Goal: Task Accomplishment & Management: Manage account settings

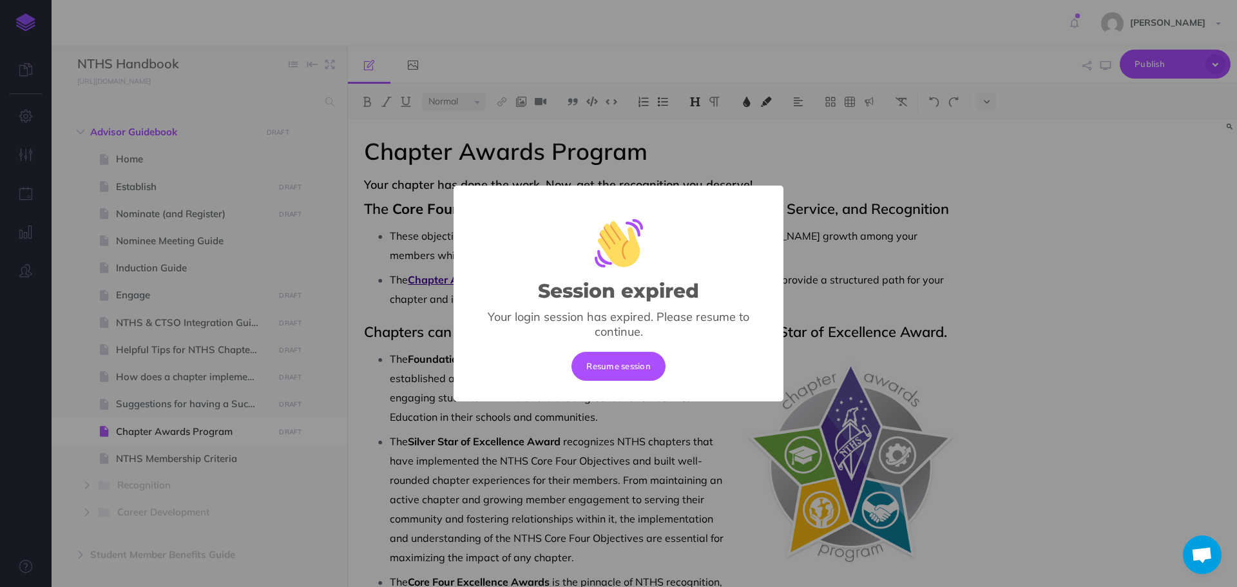
select select "null"
click at [636, 370] on button "Resume session" at bounding box center [618, 366] width 94 height 28
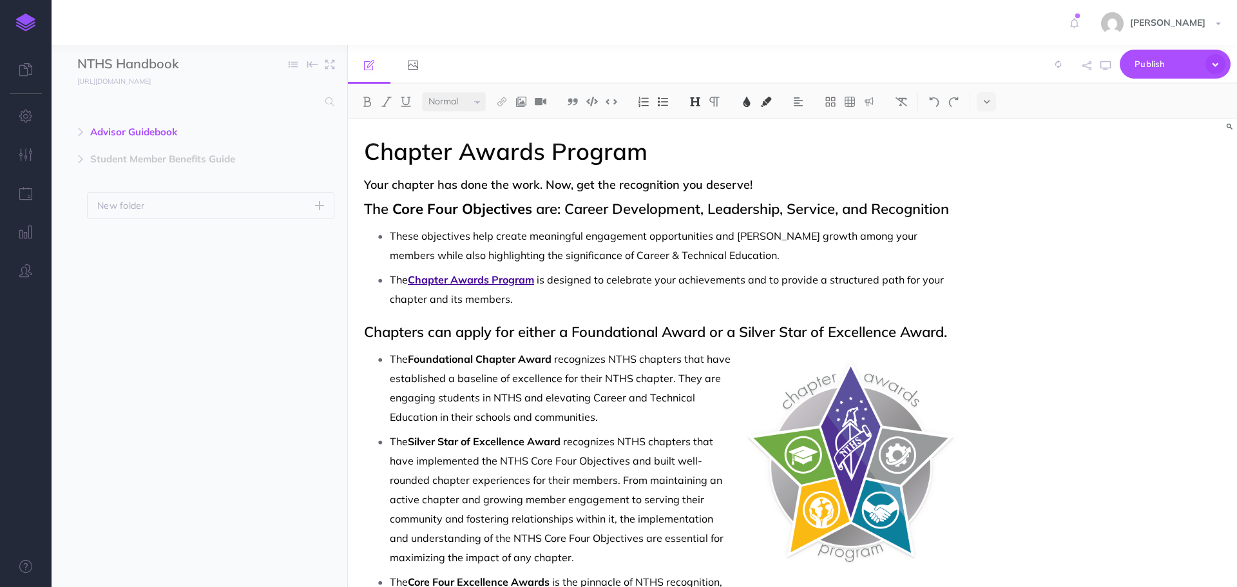
select select "null"
click at [75, 131] on button "button" at bounding box center [80, 131] width 23 height 15
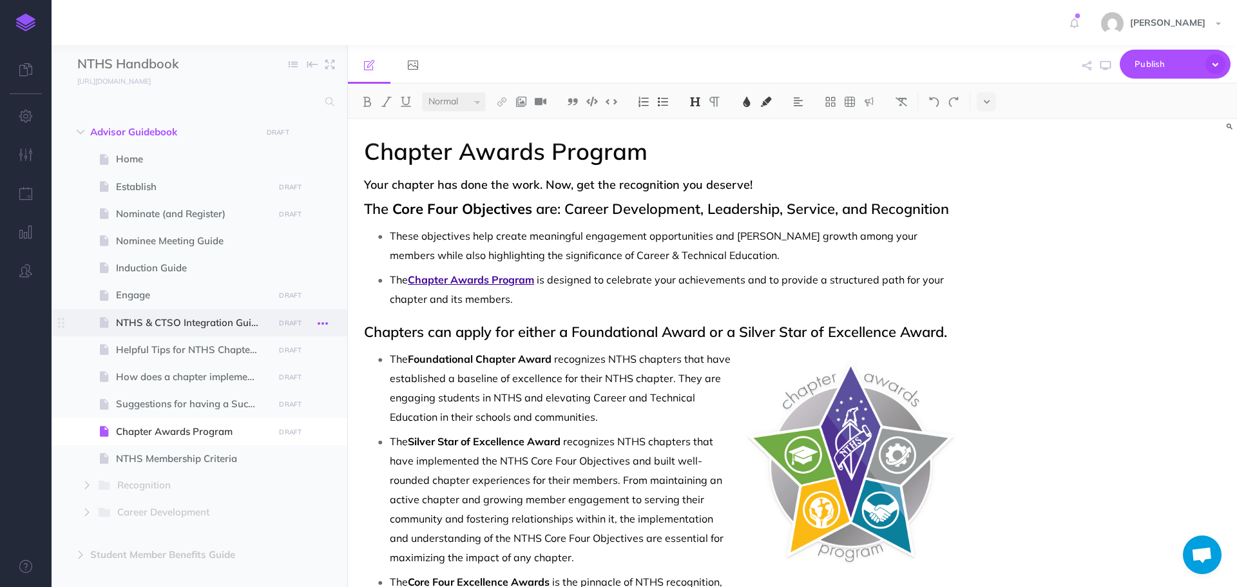
click at [320, 325] on icon "button" at bounding box center [323, 323] width 10 height 15
click at [290, 403] on link "Settings" at bounding box center [286, 409] width 97 height 21
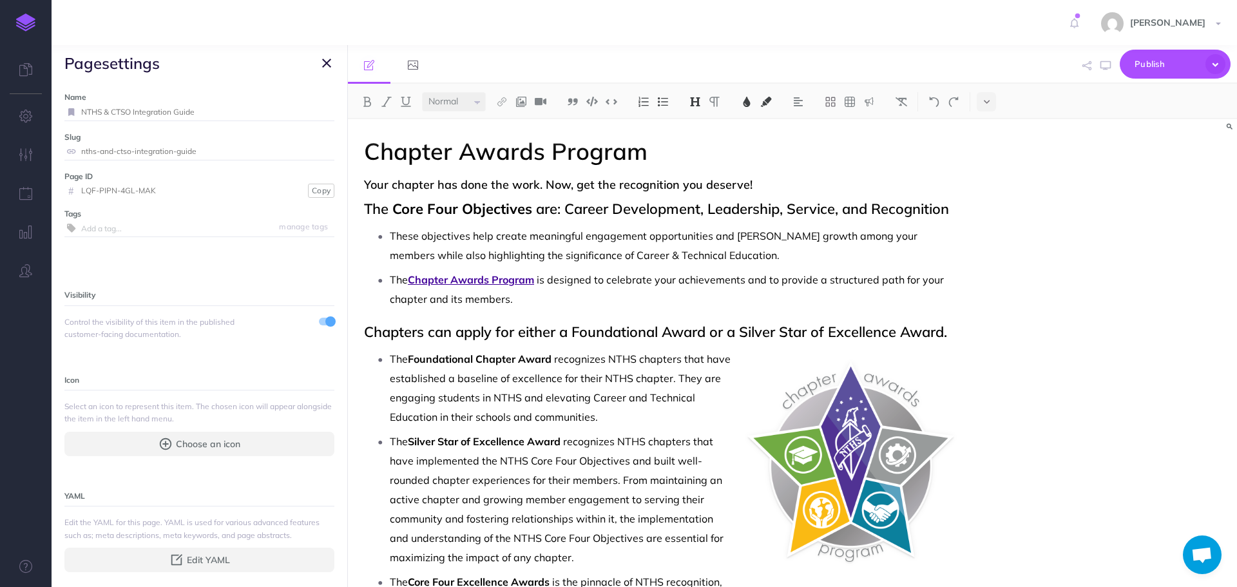
drag, startPoint x: 171, startPoint y: 111, endPoint x: 137, endPoint y: 111, distance: 34.8
click at [137, 111] on input "NTHS & CTSO Integration Guide" at bounding box center [207, 112] width 253 height 17
type input "NTHS & CTSO Collaboration Guide"
click at [226, 146] on input "nths-and-ctso-integration-guide" at bounding box center [207, 151] width 253 height 17
drag, startPoint x: 135, startPoint y: 151, endPoint x: 175, endPoint y: 153, distance: 40.6
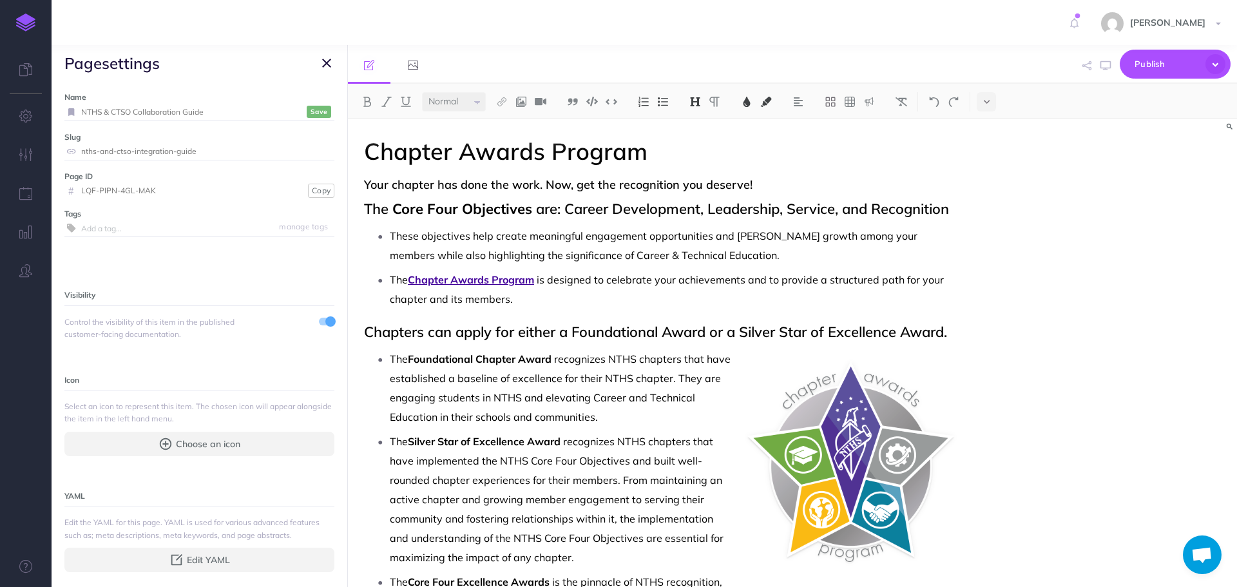
click at [175, 153] on input "nths-and-ctso-integration-guide" at bounding box center [207, 151] width 253 height 17
click at [310, 111] on small "Save" at bounding box center [318, 112] width 17 height 10
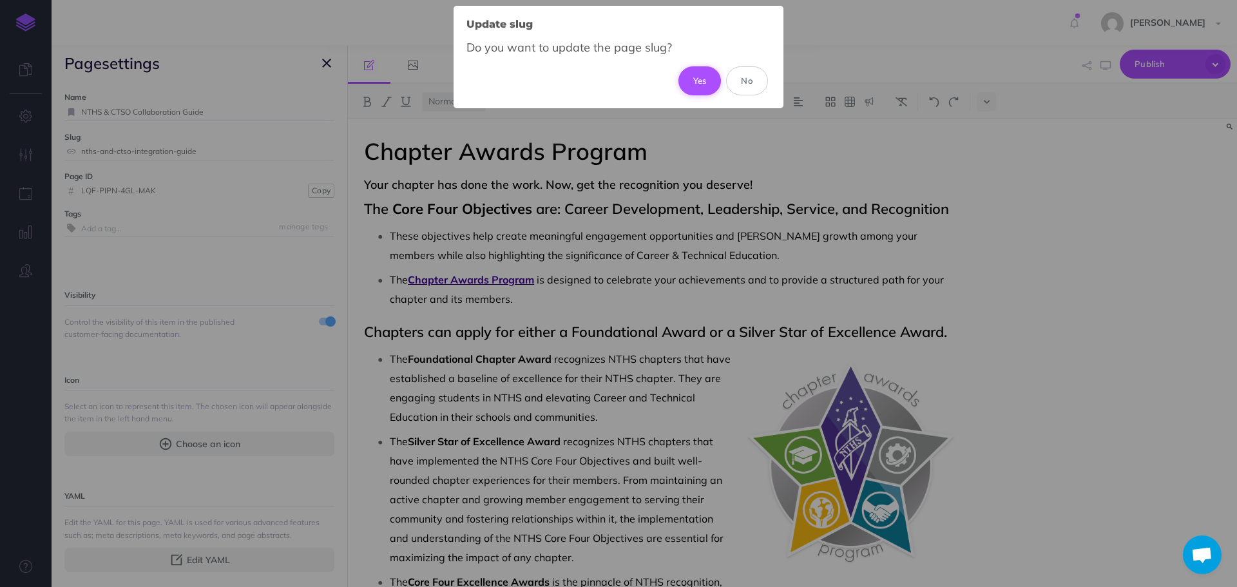
click at [690, 89] on button "Yes" at bounding box center [699, 80] width 43 height 28
type input "nths-and-ctso-collaboration-guide"
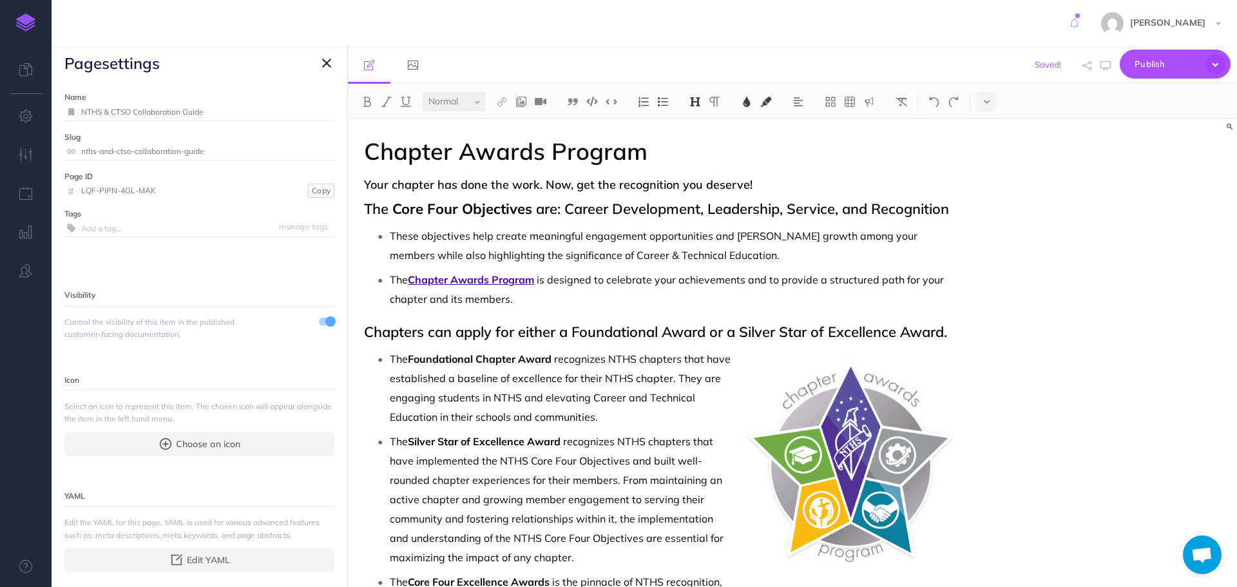
click at [331, 60] on button "button" at bounding box center [326, 62] width 15 height 15
